Goal: Navigation & Orientation: Find specific page/section

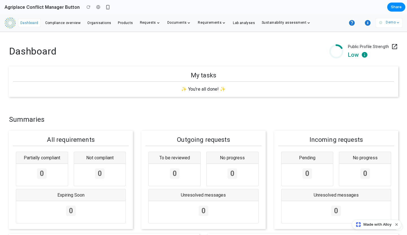
click at [167, 22] on span "Documents" at bounding box center [177, 23] width 20 height 4
drag, startPoint x: 199, startPoint y: 23, endPoint x: 278, endPoint y: 26, distance: 79.0
click at [199, 23] on span "Requirements" at bounding box center [210, 23] width 24 height 4
click at [387, 23] on p "Demo" at bounding box center [391, 23] width 10 height 6
click at [369, 23] on icon "button" at bounding box center [368, 23] width 6 height 6
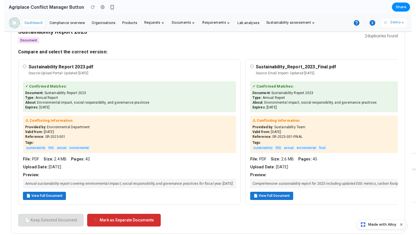
scroll to position [521, 0]
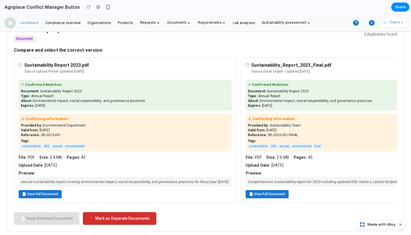
click at [407, 74] on div "← Conflict Manager 5 Pending Conflicts 0 Resolved [DATE] Duplicate Items Requir…" at bounding box center [205, 95] width 411 height 1168
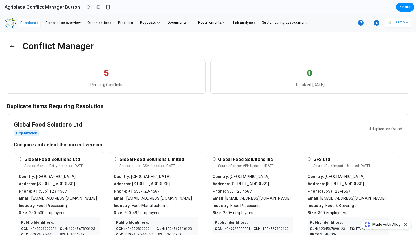
scroll to position [0, 0]
